Goal: Navigation & Orientation: Find specific page/section

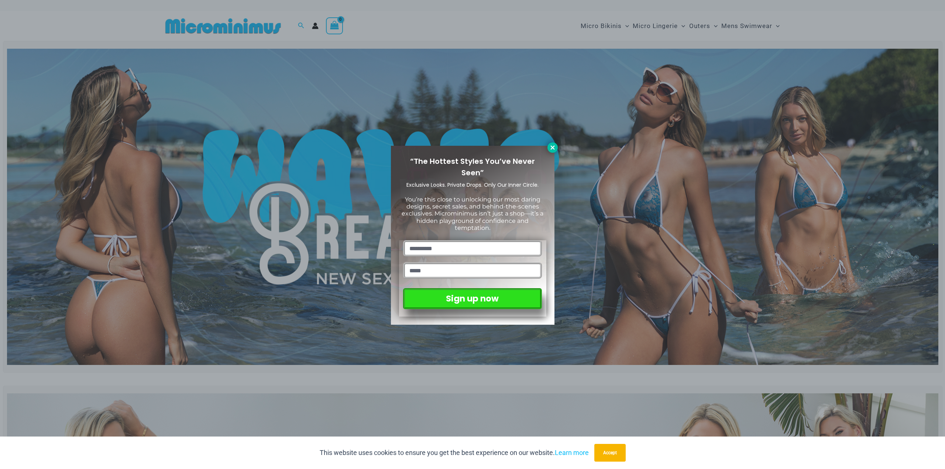
click at [555, 149] on icon at bounding box center [552, 147] width 7 height 7
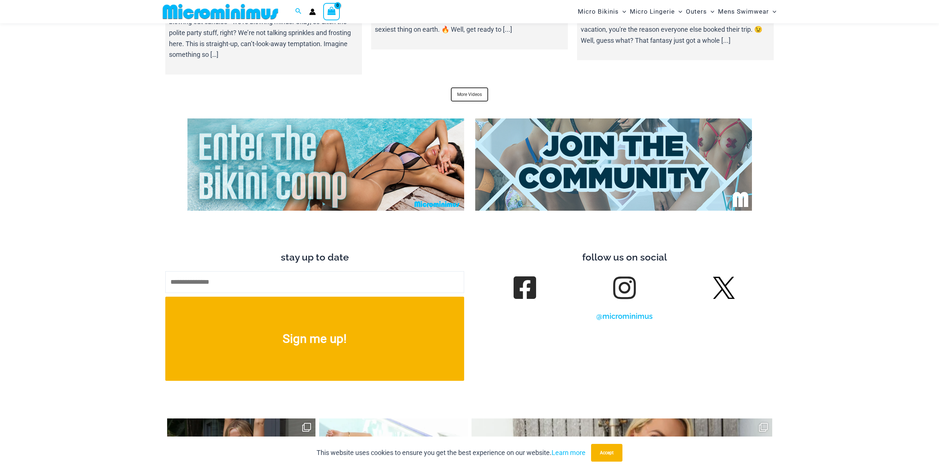
scroll to position [3196, 0]
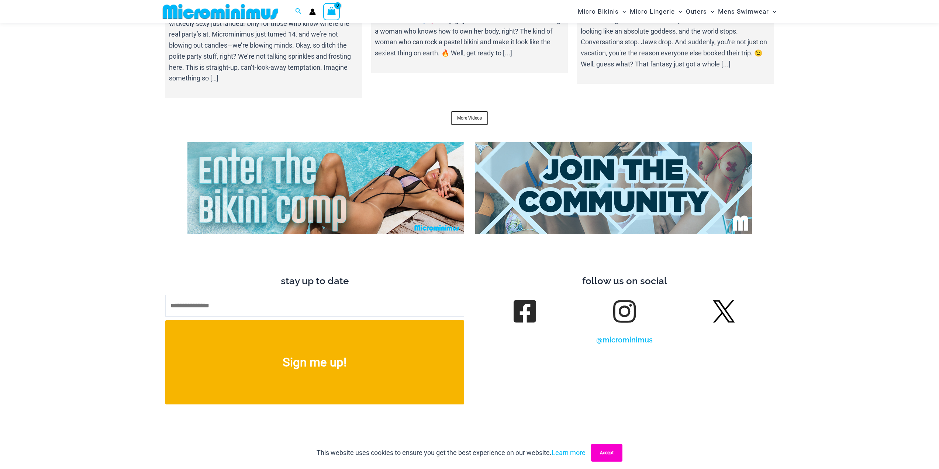
click at [601, 453] on button "Accept" at bounding box center [606, 453] width 31 height 18
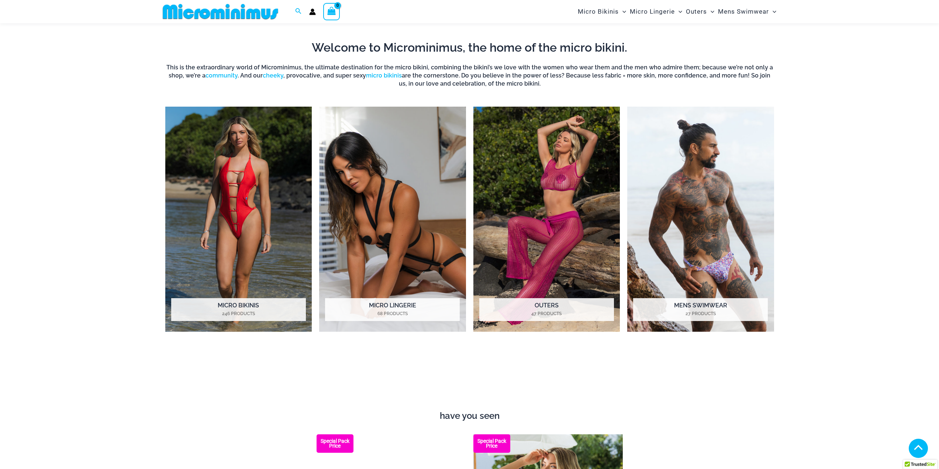
scroll to position [723, 0]
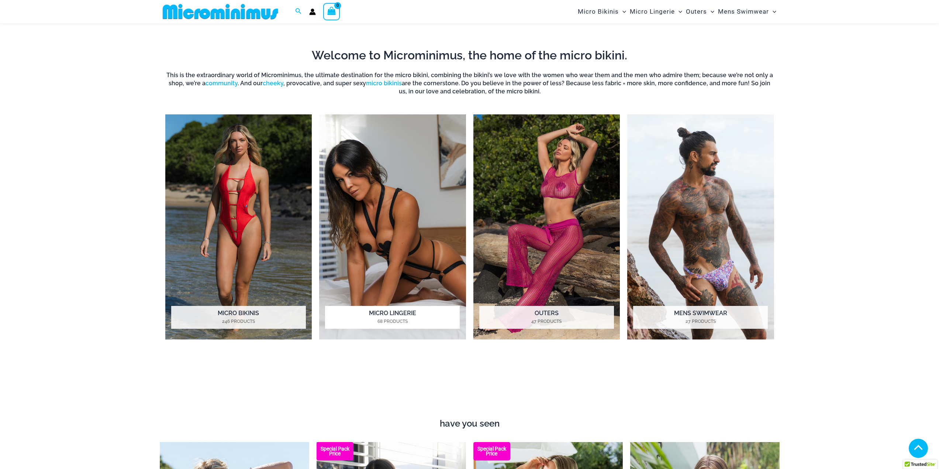
click at [364, 225] on img "Visit product category Micro Lingerie" at bounding box center [392, 227] width 147 height 226
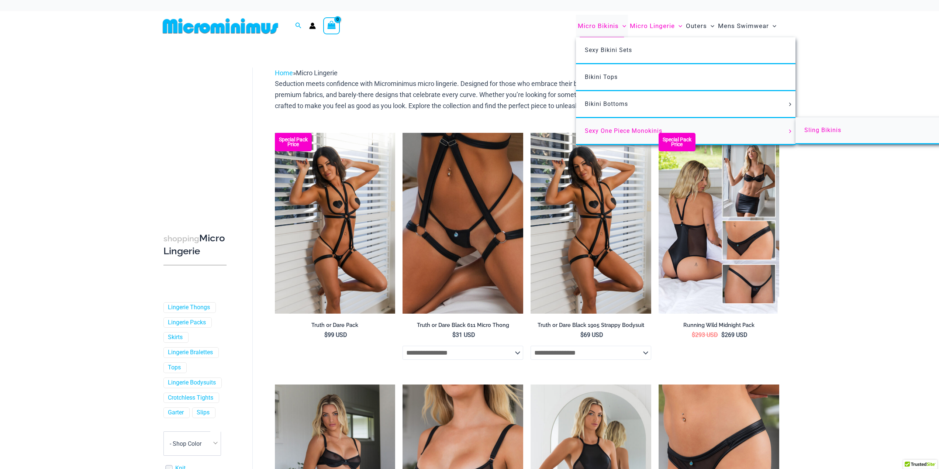
click at [819, 131] on span "Sling Bikinis" at bounding box center [823, 130] width 37 height 7
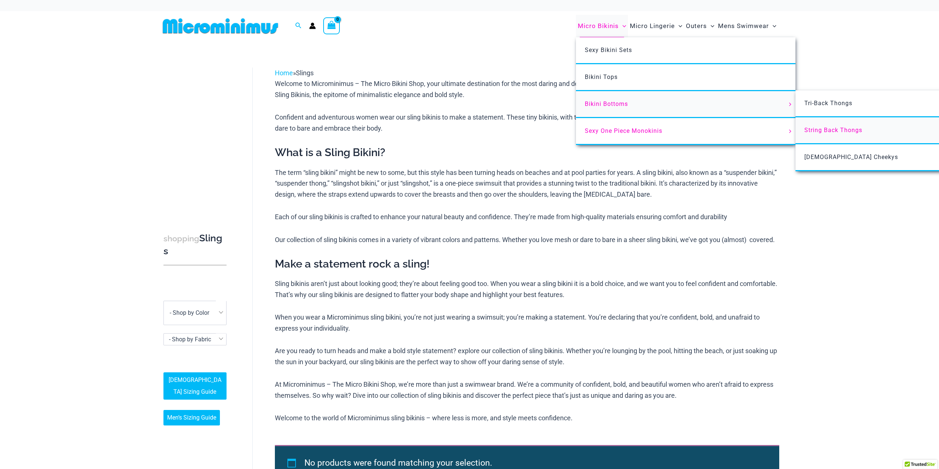
click at [832, 129] on span "String Back Thongs" at bounding box center [834, 130] width 58 height 7
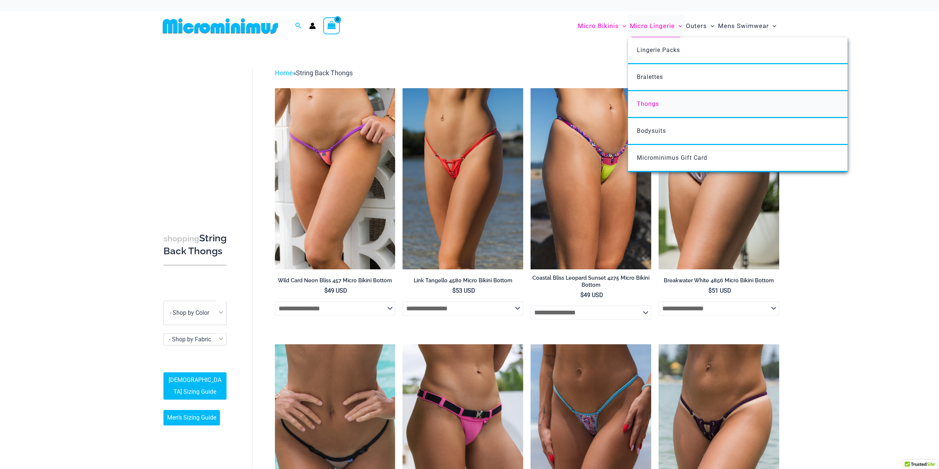
click at [658, 103] on span "Thongs" at bounding box center [648, 103] width 22 height 7
